Goal: Navigation & Orientation: Go to known website

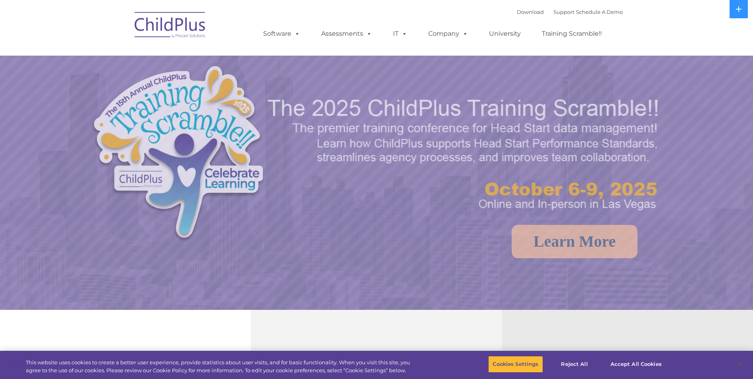
select select "MEDIUM"
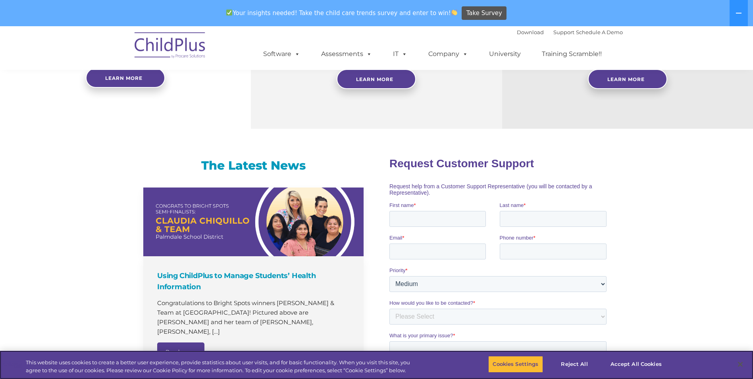
scroll to position [411, 0]
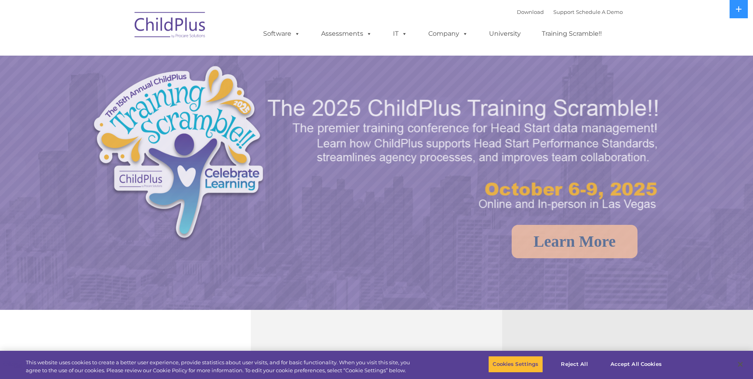
select select "MEDIUM"
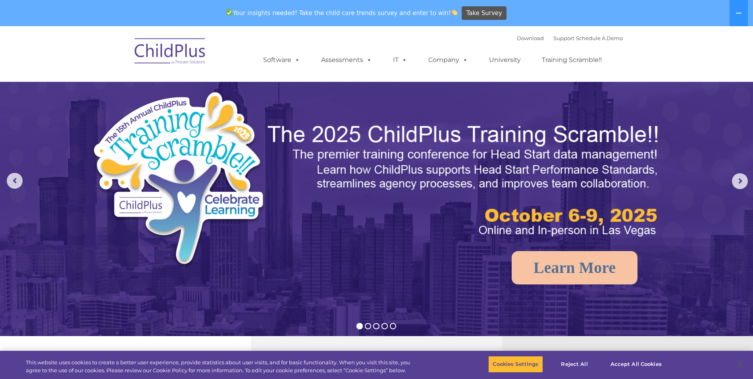
click at [177, 52] on img at bounding box center [170, 53] width 79 height 40
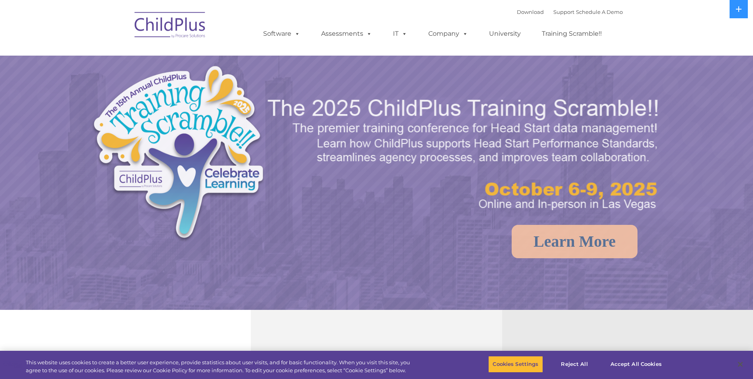
select select "MEDIUM"
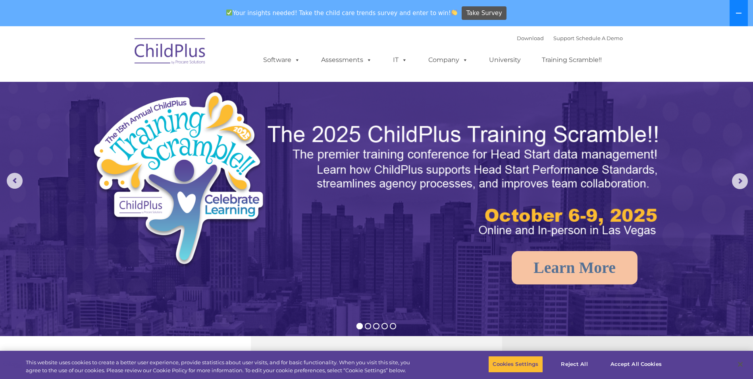
click at [738, 12] on icon at bounding box center [738, 13] width 6 height 6
